Goal: Transaction & Acquisition: Purchase product/service

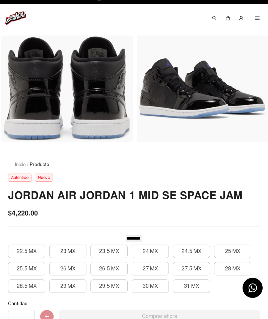
scroll to position [84, 0]
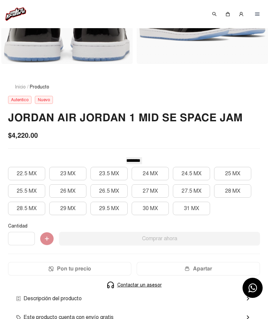
click at [159, 209] on button "30 MX" at bounding box center [150, 208] width 37 height 13
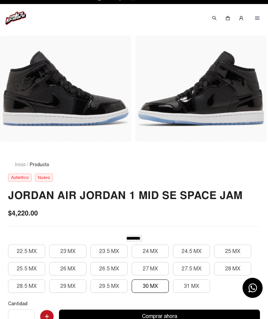
scroll to position [70, 0]
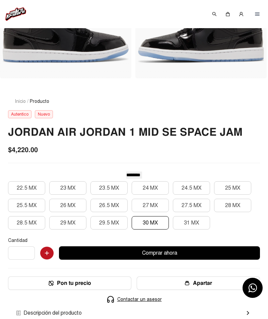
click at [176, 255] on button "Comprar ahora" at bounding box center [159, 252] width 201 height 13
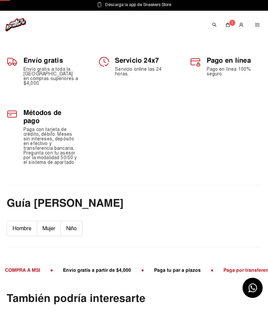
scroll to position [70, 0]
